Goal: Task Accomplishment & Management: Use online tool/utility

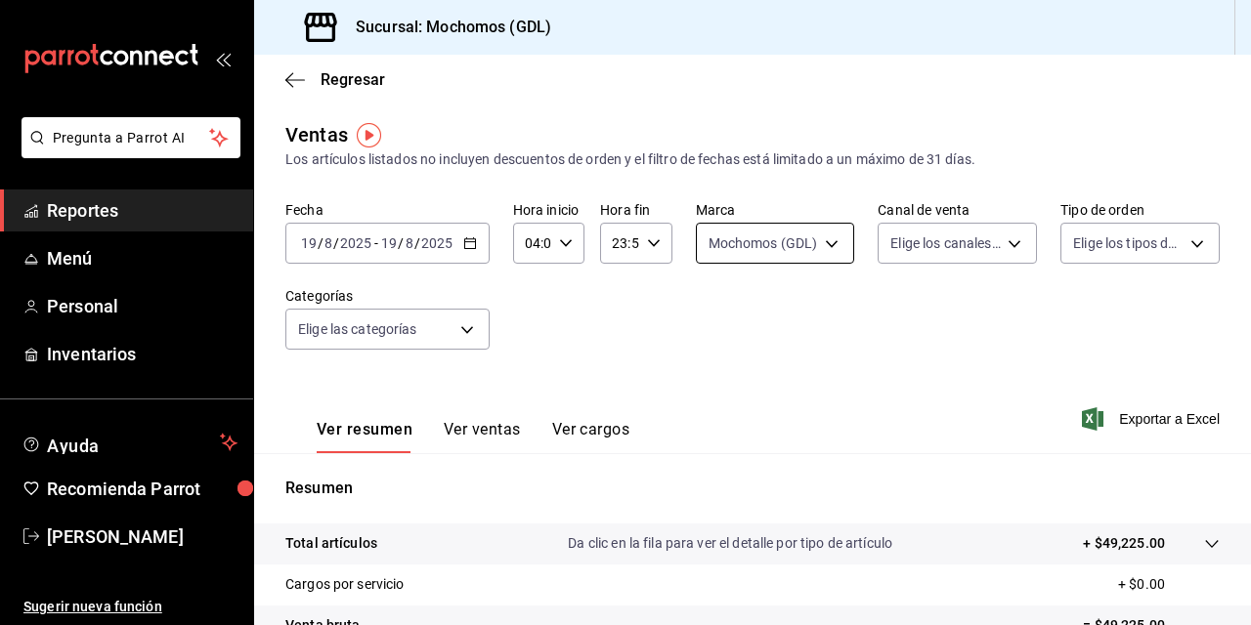
click at [752, 239] on body "Pregunta a Parrot AI Reportes Menú Personal Inventarios Ayuda Recomienda Parrot…" at bounding box center [625, 312] width 1251 height 625
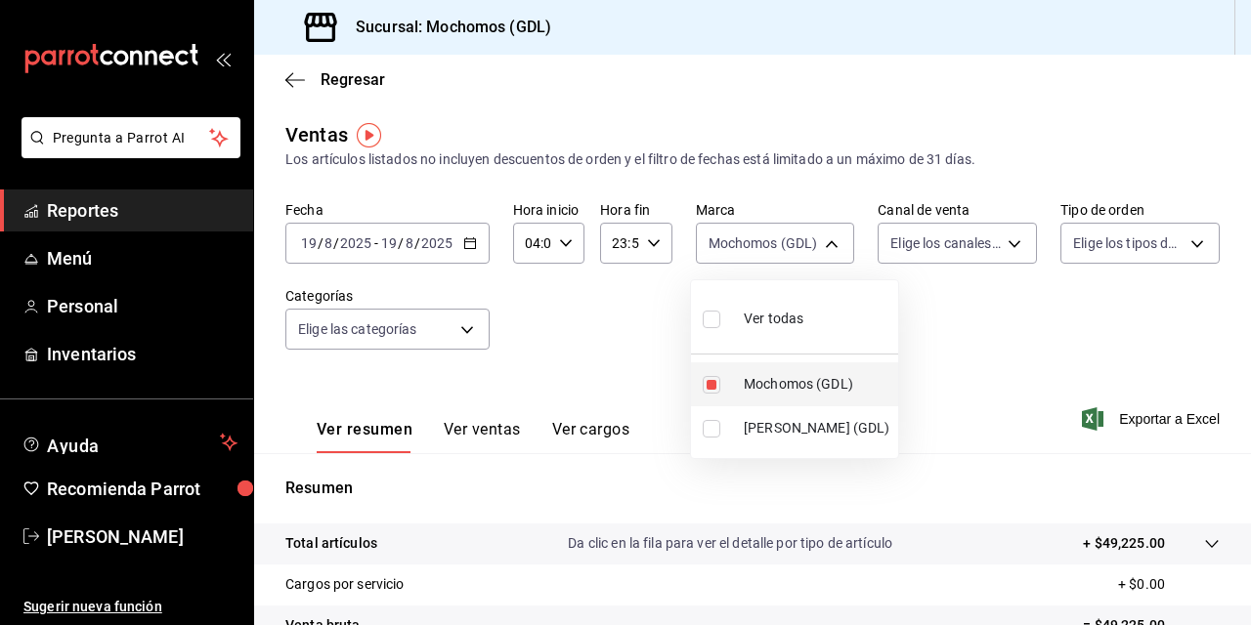
click at [757, 389] on span "Mochomos (GDL)" at bounding box center [817, 384] width 147 height 21
checkbox input "false"
click at [723, 252] on div at bounding box center [625, 312] width 1251 height 625
click at [708, 251] on body "Pregunta a Parrot AI Reportes Menú Personal Inventarios Ayuda Recomienda Parrot…" at bounding box center [625, 312] width 1251 height 625
click at [711, 390] on input "checkbox" at bounding box center [712, 385] width 18 height 18
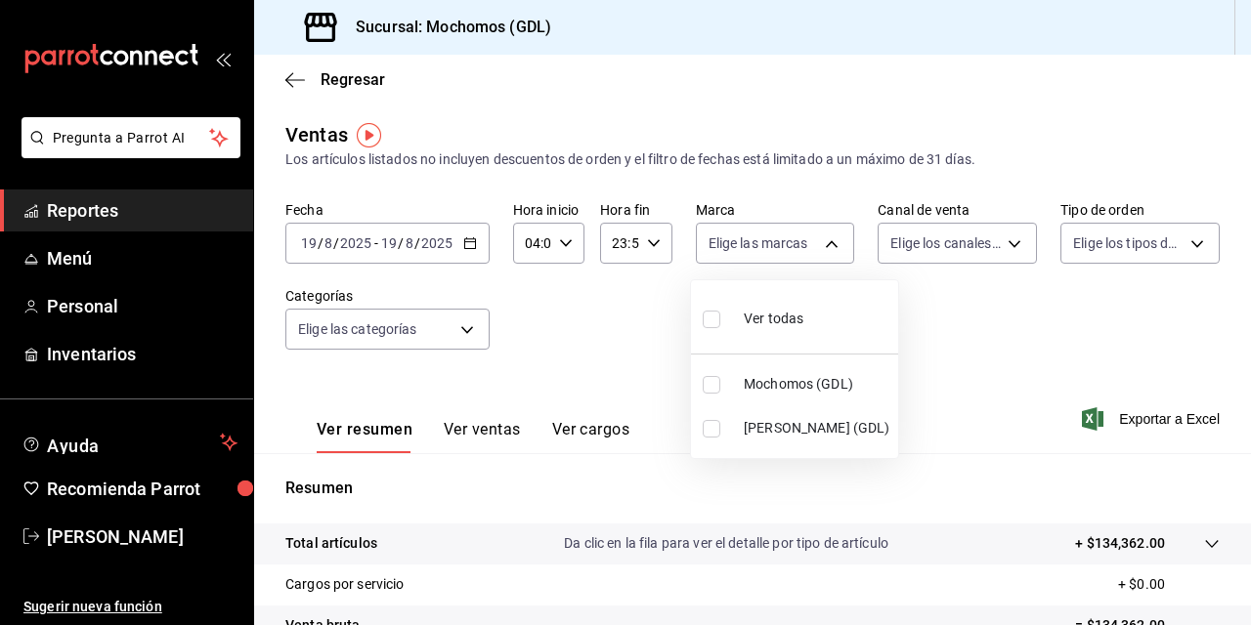
checkbox input "true"
type input "36c25d4a-7cb0-456c-a434-e981d54830bc"
click at [958, 334] on div at bounding box center [625, 312] width 1251 height 625
click at [1135, 421] on font "Exportar a Excel" at bounding box center [1169, 419] width 101 height 16
